Goal: Navigation & Orientation: Find specific page/section

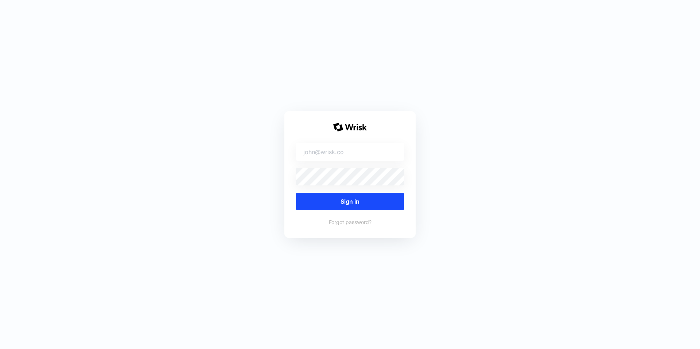
click at [369, 152] on input "Email Form" at bounding box center [350, 152] width 108 height 18
click at [390, 349] on com-1password-button at bounding box center [350, 349] width 700 height 0
type input "brian.greaves@wrisk.co"
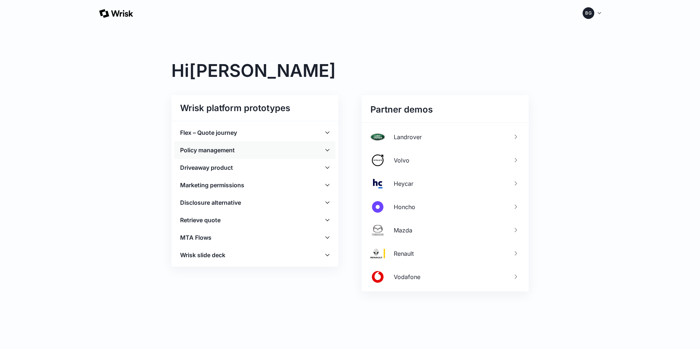
click at [273, 151] on div "Policy management" at bounding box center [254, 150] width 161 height 18
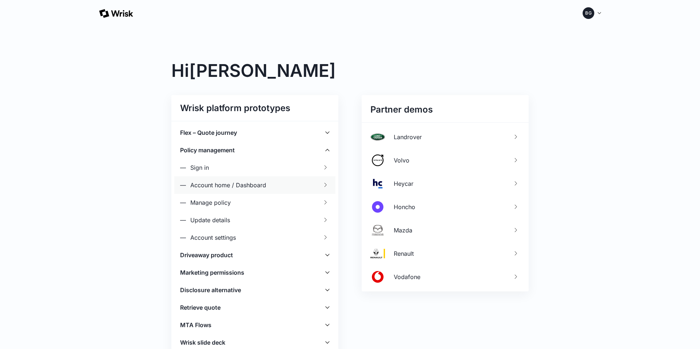
click at [287, 182] on link "— Account home / Dashboard" at bounding box center [254, 185] width 161 height 18
click at [289, 174] on link "— Sign in" at bounding box center [254, 168] width 161 height 18
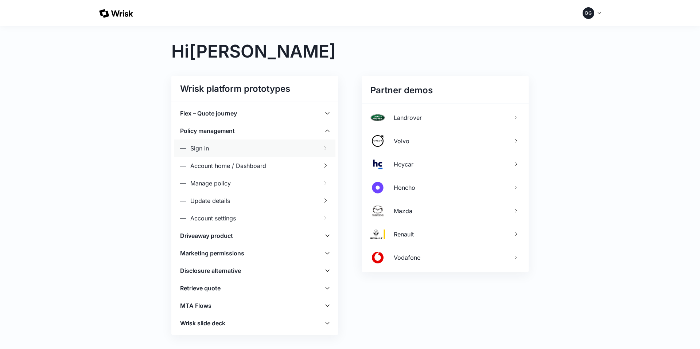
scroll to position [40, 0]
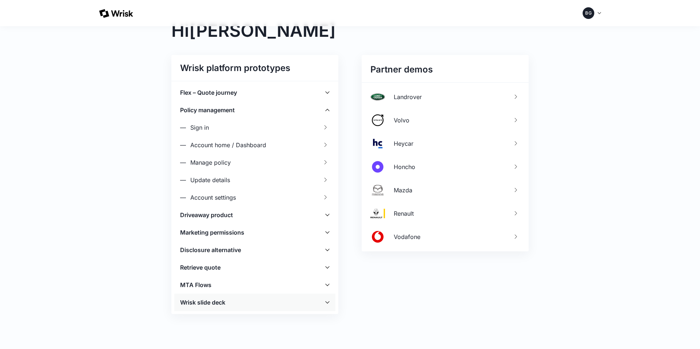
click at [325, 305] on img at bounding box center [327, 302] width 7 height 7
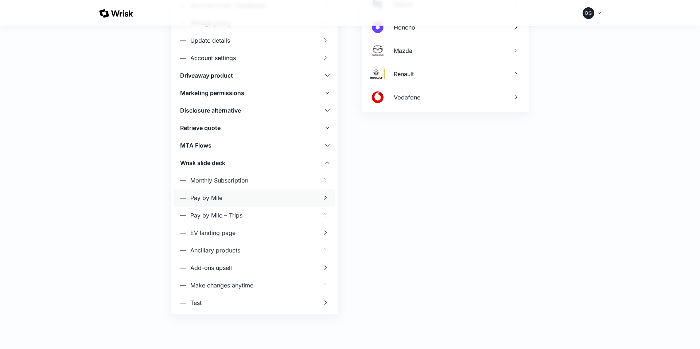
scroll to position [180, 0]
click at [330, 147] on img at bounding box center [327, 144] width 7 height 7
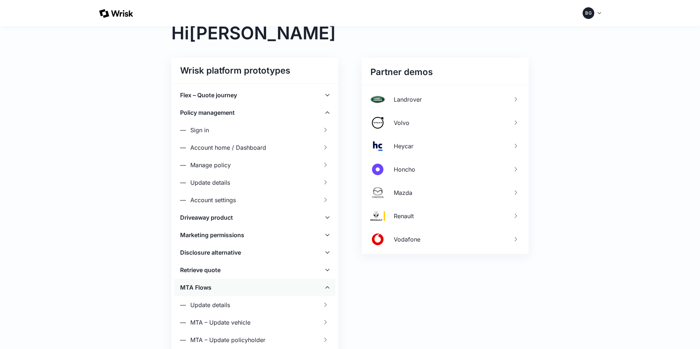
scroll to position [36, 0]
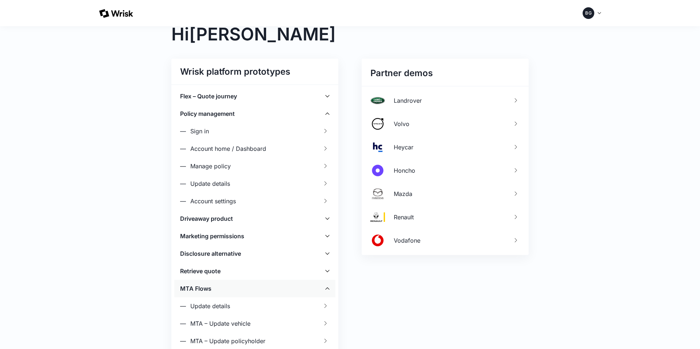
click at [307, 146] on link "— Account home / Dashboard" at bounding box center [254, 149] width 161 height 18
click at [287, 196] on link "— Account settings" at bounding box center [254, 202] width 161 height 18
click at [330, 219] on img at bounding box center [327, 218] width 7 height 7
click at [329, 219] on img at bounding box center [327, 218] width 7 height 7
click at [236, 171] on link "— Manage policy" at bounding box center [254, 167] width 161 height 18
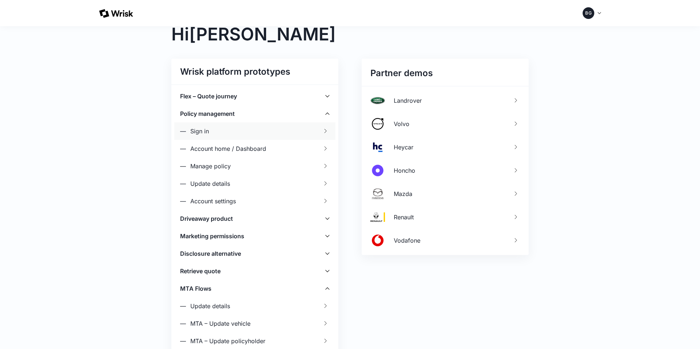
click at [260, 134] on link "— Sign in" at bounding box center [254, 132] width 161 height 18
click at [252, 146] on div "— Account home / Dashboard" at bounding box center [223, 148] width 86 height 9
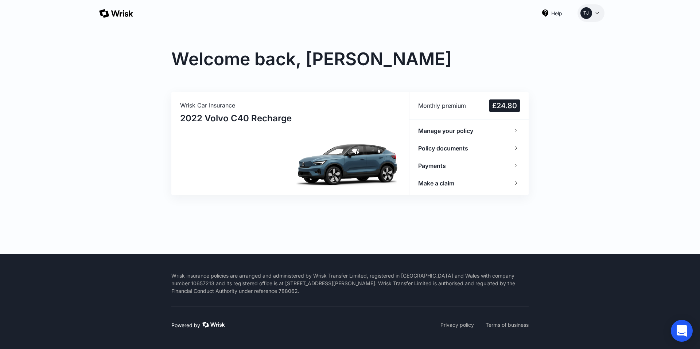
click at [594, 14] on img at bounding box center [597, 13] width 6 height 6
click at [689, 42] on div "Welcome back, Tom Wrisk Car Insurance 2022 Volvo C40 Recharge Monthly premium £…" at bounding box center [350, 128] width 700 height 204
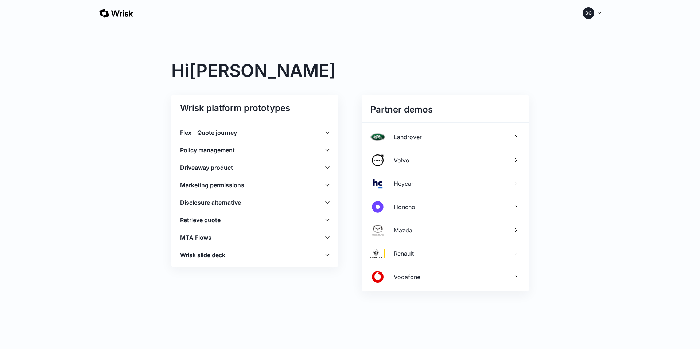
click at [624, 10] on div at bounding box center [350, 13] width 700 height 26
click at [463, 27] on div "Hi Brian Wrisk platform prototypes Flex – Quote journey — Disclosure – Your car…" at bounding box center [349, 176] width 357 height 300
